Goal: Navigation & Orientation: Find specific page/section

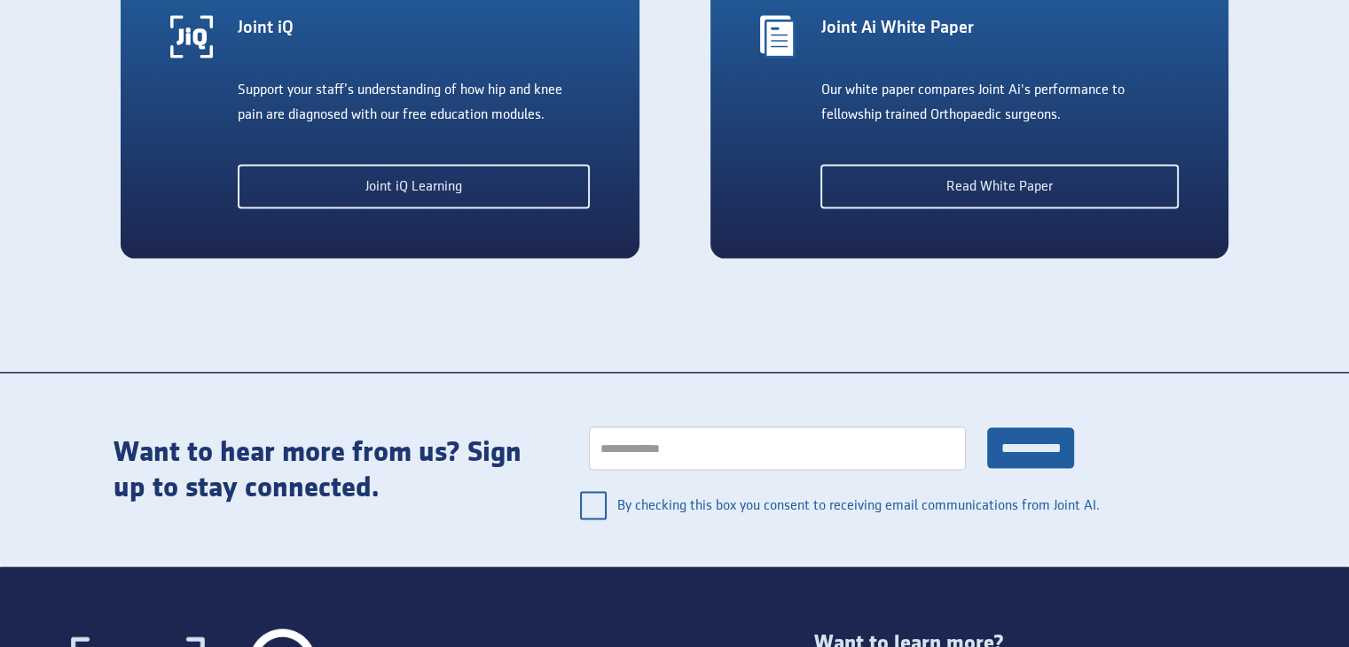
scroll to position [3803, 0]
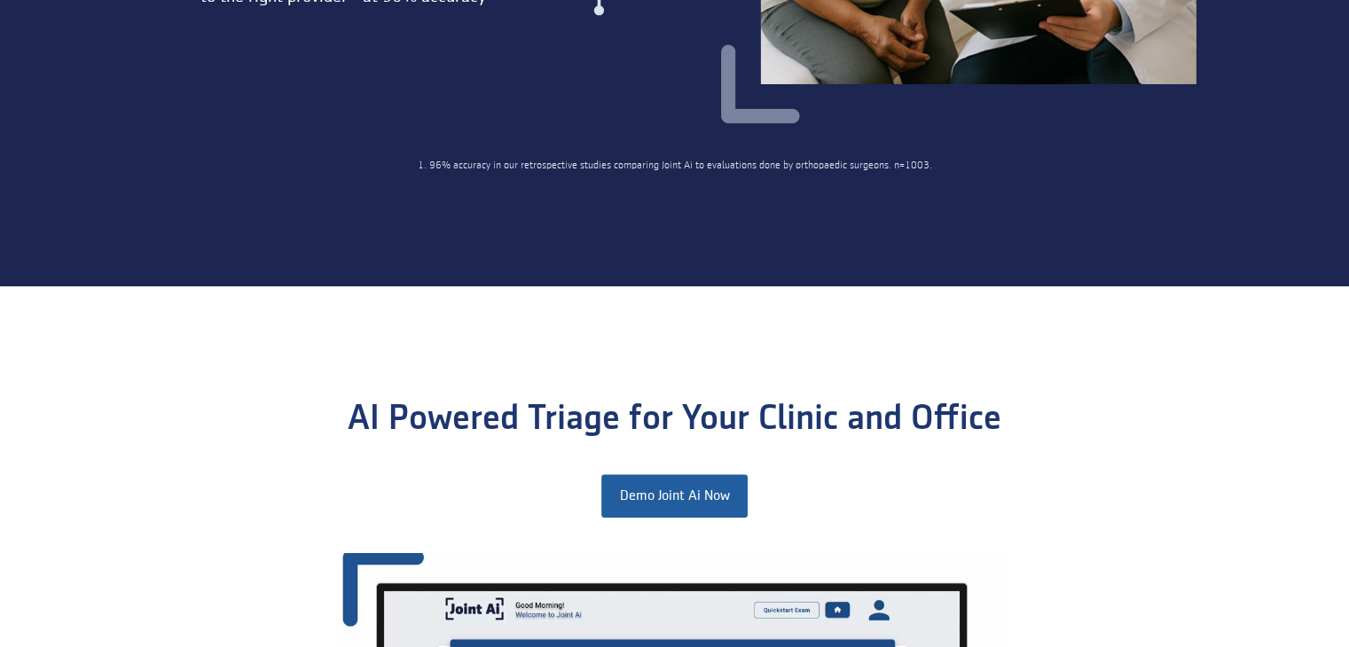
drag, startPoint x: 1361, startPoint y: 344, endPoint x: 1359, endPoint y: 198, distance: 146.3
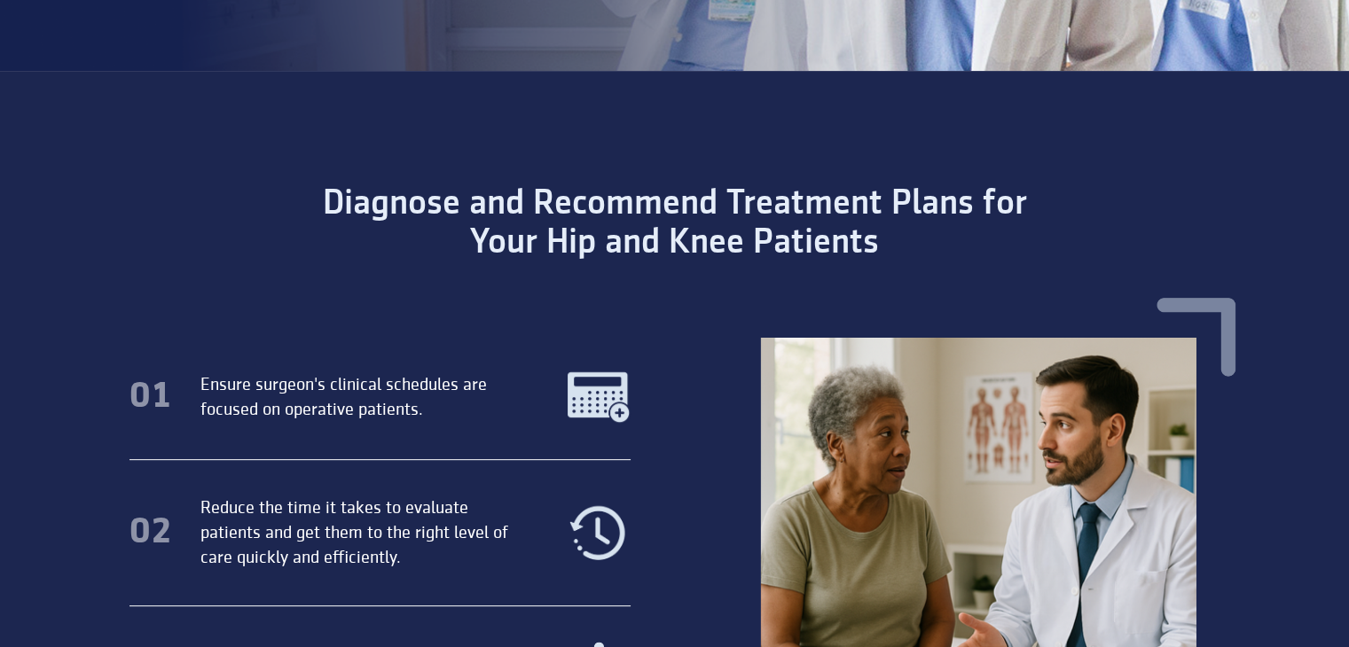
scroll to position [0, 0]
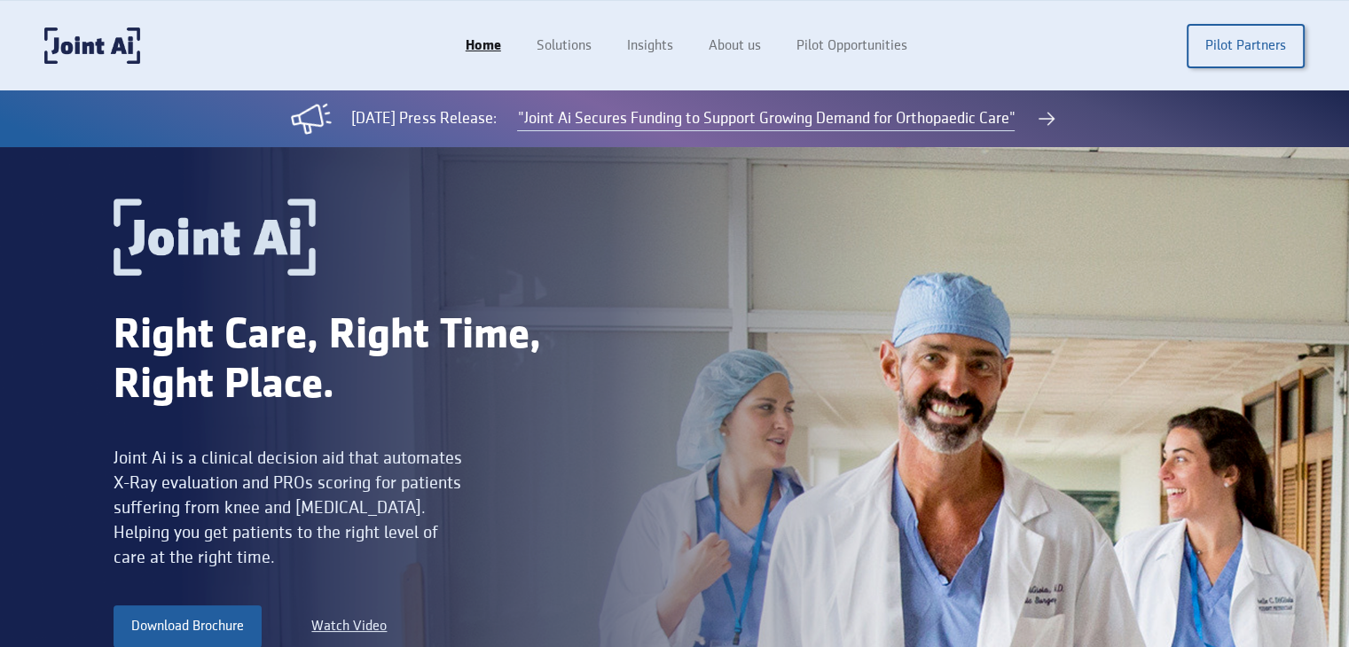
click at [176, 218] on img at bounding box center [214, 237] width 202 height 77
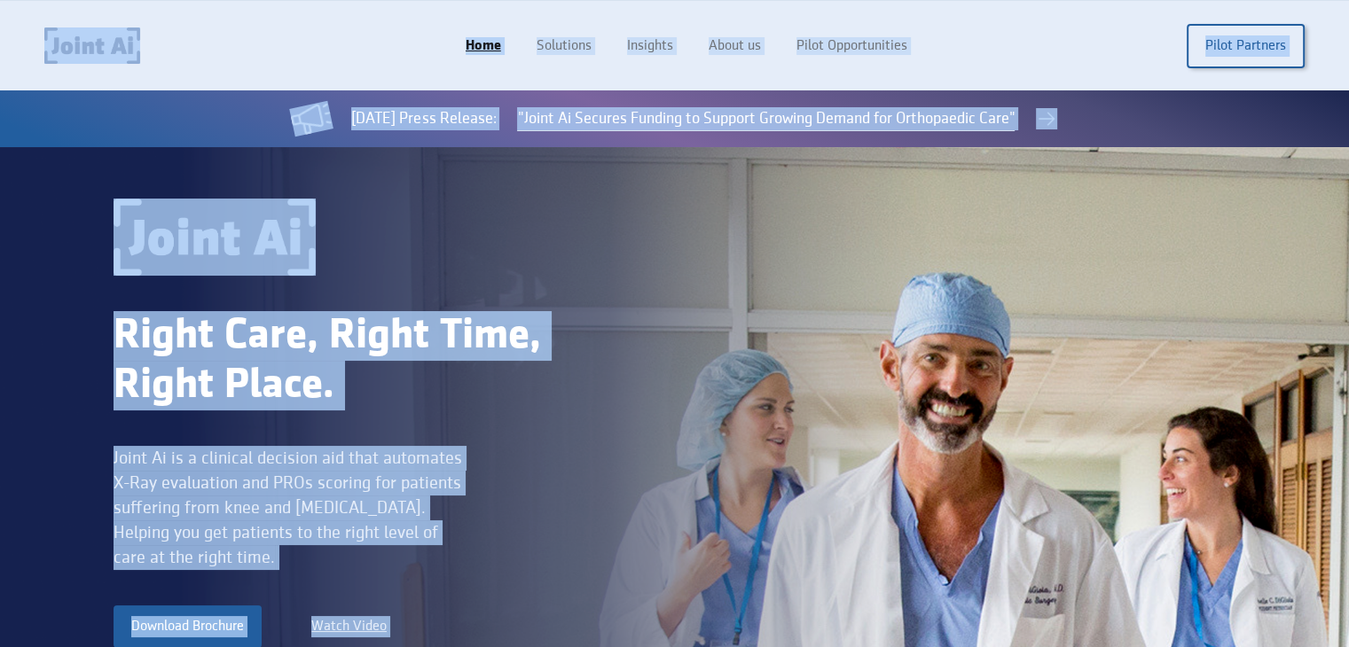
click at [340, 49] on div "Home Solutions Insights About us Pilot Opportunities Pilot Partners" at bounding box center [674, 45] width 1260 height 36
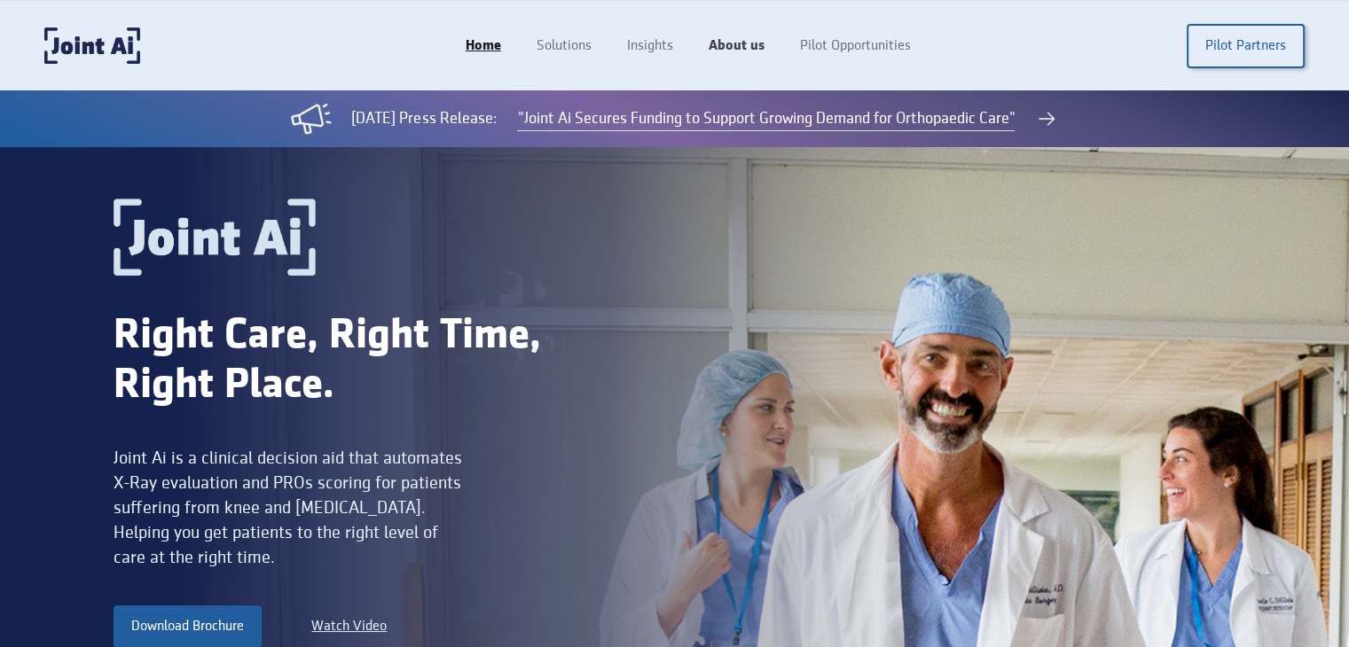
click at [753, 50] on link "About us" at bounding box center [736, 46] width 91 height 34
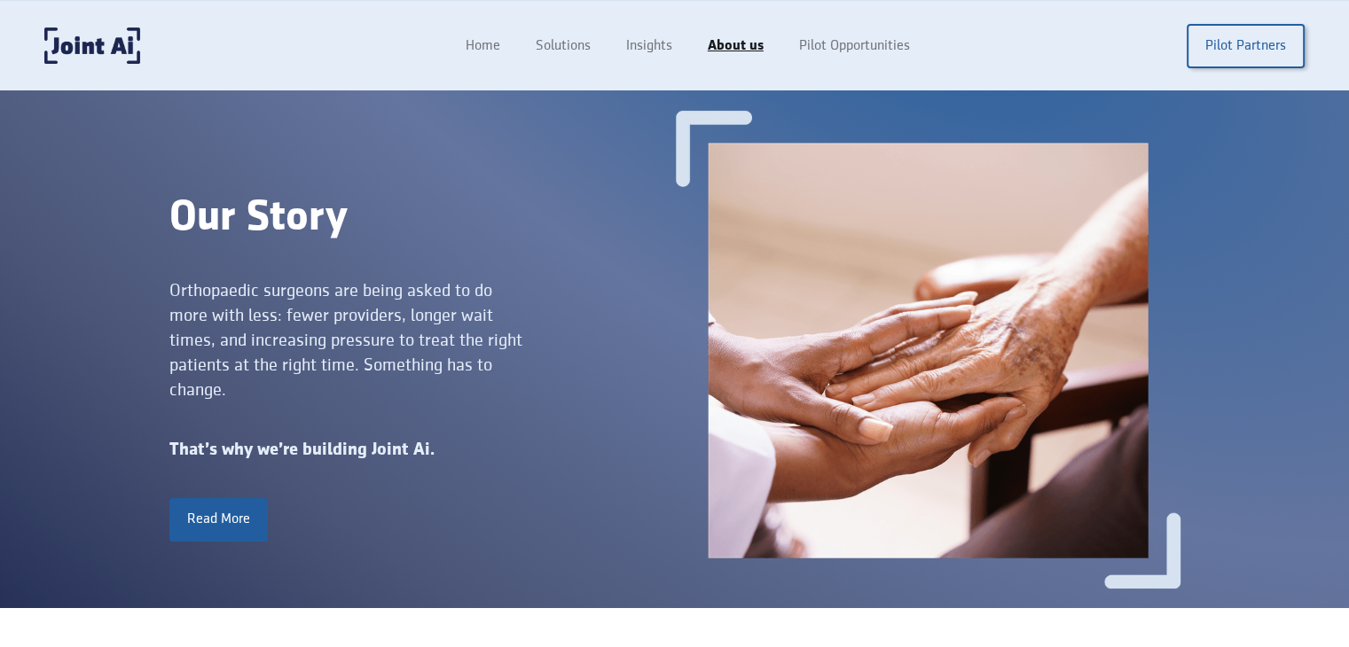
click at [442, 50] on div "Home Solutions Insights About us Pilot Opportunities Pilot Partners" at bounding box center [674, 45] width 1260 height 36
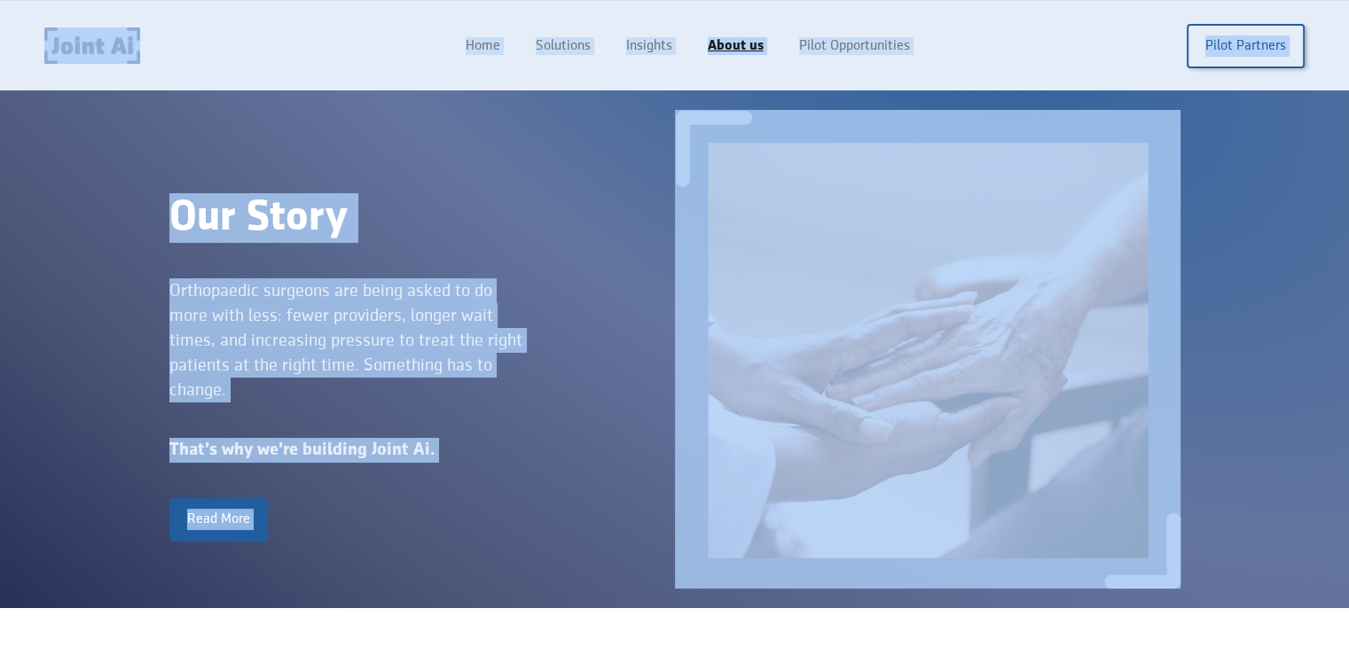
copy body "Home Solutions Insights About us Pilot Opportunities Pilot Partners Our Story O…"
click at [347, 30] on div "Home Solutions Insights About us Pilot Opportunities Pilot Partners" at bounding box center [674, 45] width 1260 height 36
